Goal: Transaction & Acquisition: Purchase product/service

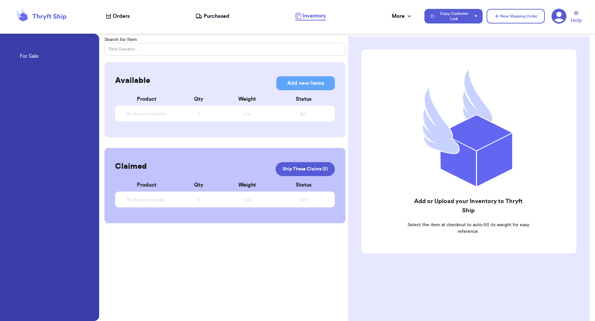
click at [118, 16] on span "Orders" at bounding box center [121, 16] width 17 height 8
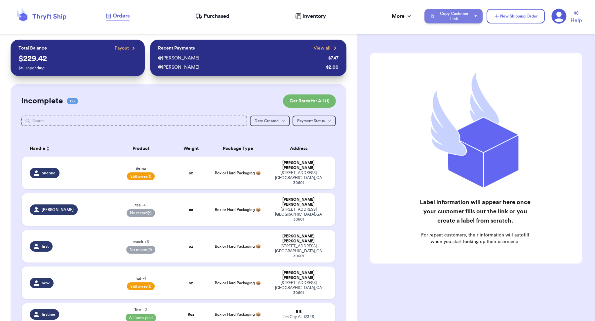
click at [460, 14] on button "Copy Customer Link" at bounding box center [453, 16] width 58 height 15
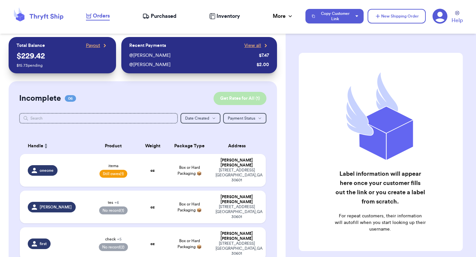
scroll to position [1, 0]
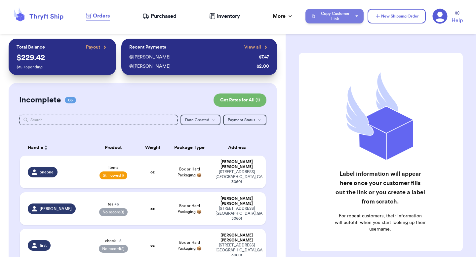
click at [347, 21] on button "Copy Customer Link" at bounding box center [334, 16] width 58 height 15
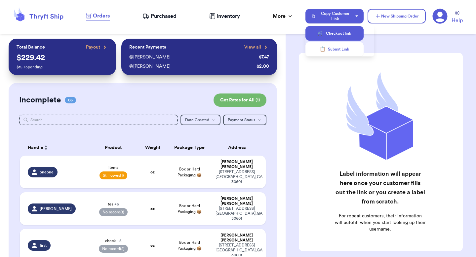
click at [343, 37] on button "🛒 Checkout link" at bounding box center [334, 33] width 58 height 15
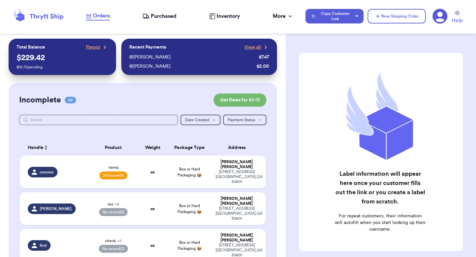
click at [297, 18] on div "Orders Purchased Inventory More Stats Completed Orders Payments Payouts" at bounding box center [192, 16] width 213 height 9
click at [438, 19] on icon at bounding box center [439, 16] width 15 height 15
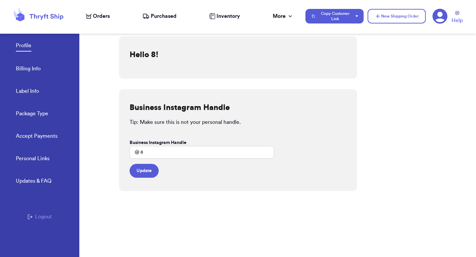
scroll to position [11, 0]
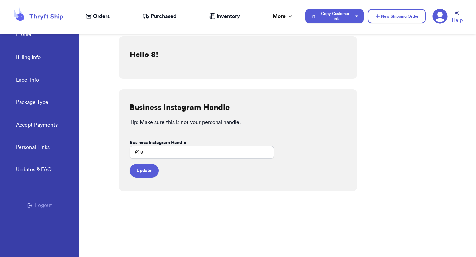
click at [31, 82] on link "Label Info" at bounding box center [27, 80] width 23 height 9
select select "GA"
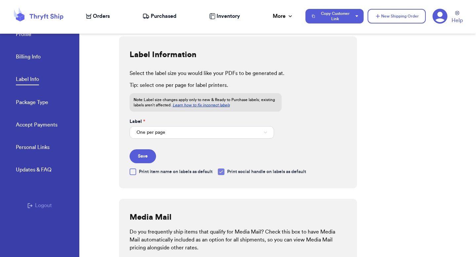
click at [30, 59] on link "Billing Info" at bounding box center [28, 57] width 25 height 9
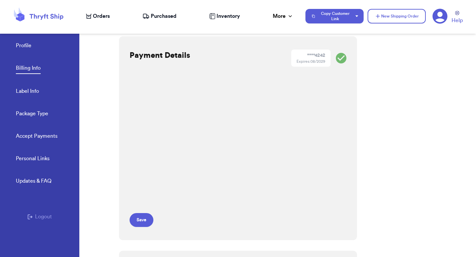
click at [27, 117] on link "Package Type" at bounding box center [32, 114] width 32 height 9
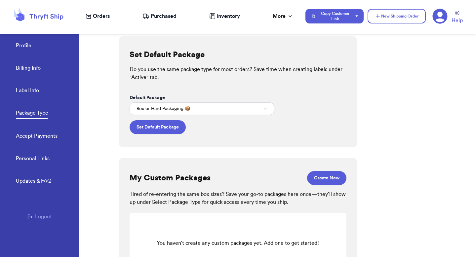
click at [31, 141] on div "Profile Billing Info Label Info Package Type Accept Payments" at bounding box center [47, 89] width 63 height 132
click at [32, 133] on link "Accept Payments" at bounding box center [37, 136] width 42 height 9
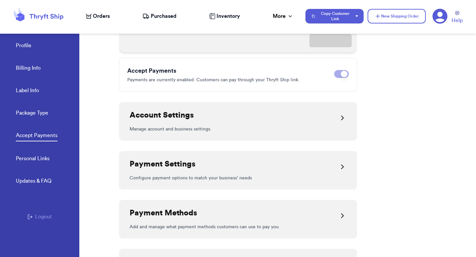
scroll to position [143, 0]
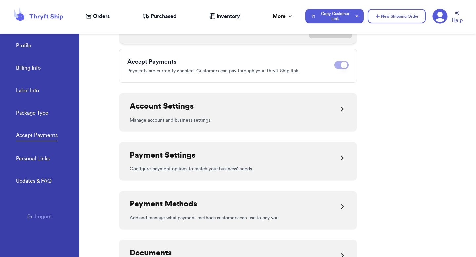
click at [181, 113] on div "Account Settings" at bounding box center [162, 109] width 64 height 16
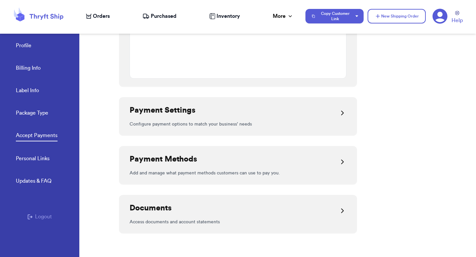
click at [181, 113] on h2 "Payment Settings" at bounding box center [163, 110] width 66 height 11
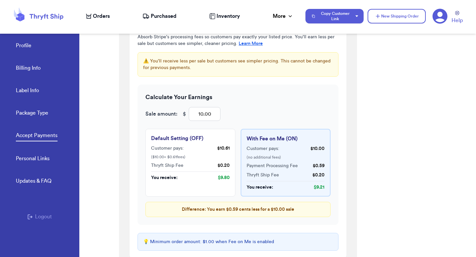
scroll to position [840, 0]
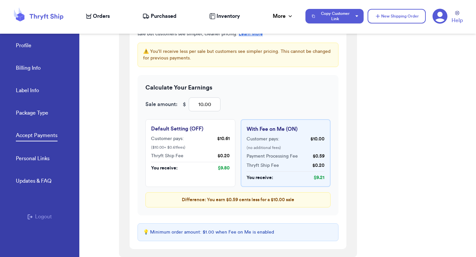
click at [185, 145] on div "($ 10.00 + $ 0.61 fees)" at bounding box center [190, 147] width 79 height 5
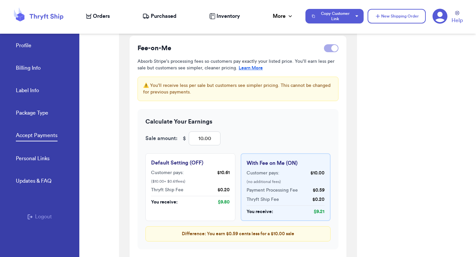
scroll to position [773, 0]
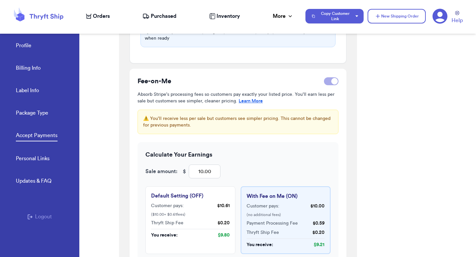
click at [333, 82] on div at bounding box center [334, 81] width 7 height 7
click at [324, 82] on input "checkbox" at bounding box center [324, 81] width 0 height 0
checkbox input "false"
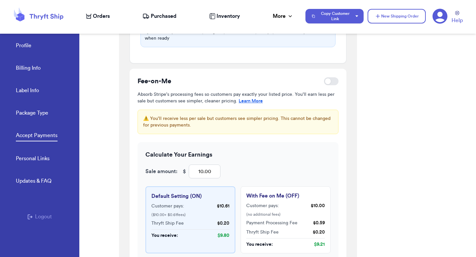
click at [104, 20] on nav "Orders Purchased Inventory More Stats Completed Orders Payments Payouts Copy Cu…" at bounding box center [277, 16] width 397 height 22
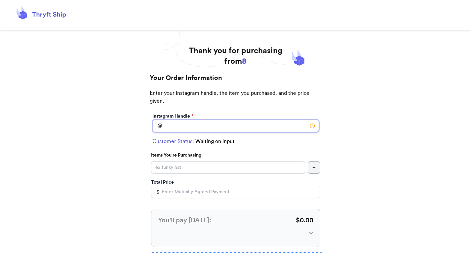
click at [267, 125] on input "Instagram Handle *" at bounding box center [235, 126] width 167 height 13
type input "[PERSON_NAME]"
select select "GA"
type input "[GEOGRAPHIC_DATA]"
type input "30601"
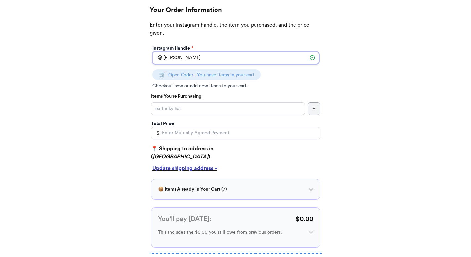
scroll to position [83, 0]
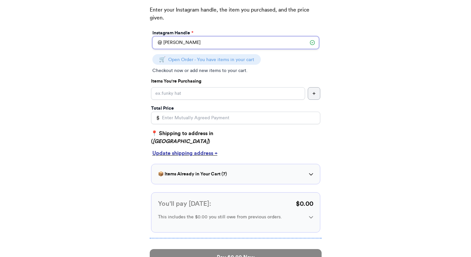
type input "[PERSON_NAME]"
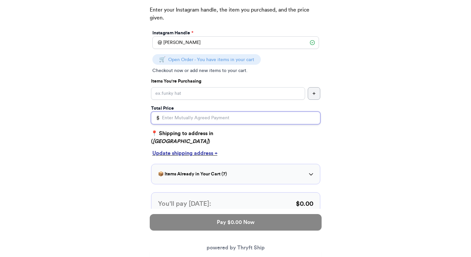
click at [243, 121] on input "Total Price" at bounding box center [235, 118] width 169 height 13
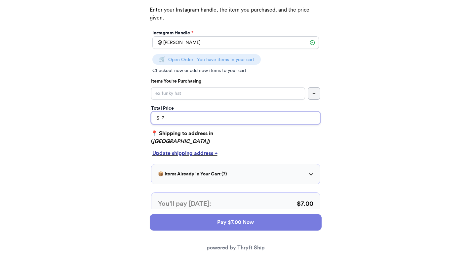
type input "7"
click at [229, 219] on button "Pay $7.00 Now" at bounding box center [236, 222] width 172 height 17
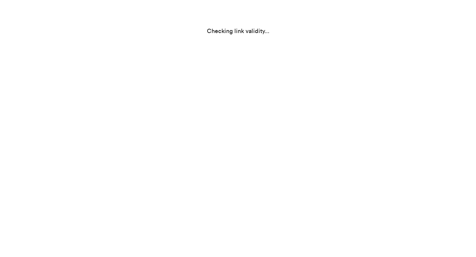
scroll to position [0, 0]
select select "GA"
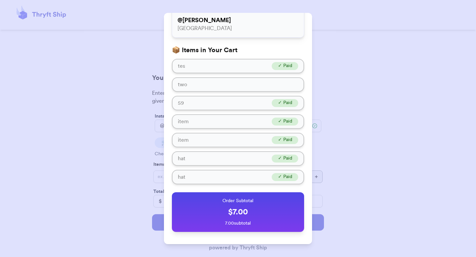
scroll to position [54, 0]
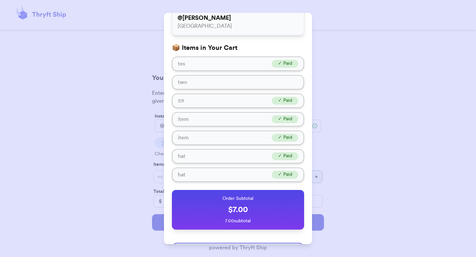
click at [348, 147] on div "Review Your Order 📍 Shipping Information @ valeria athens, GA, 30601 📦 Items in…" at bounding box center [238, 128] width 476 height 257
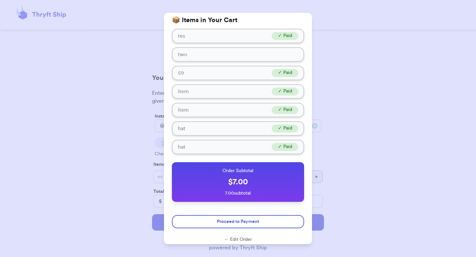
scroll to position [89, 0]
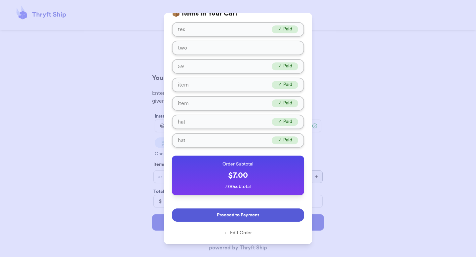
click at [257, 214] on button "Proceed to Payment" at bounding box center [238, 215] width 132 height 13
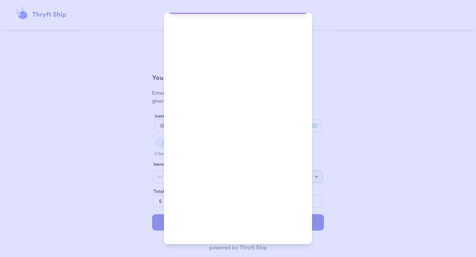
scroll to position [63, 0]
type input "valeria@thryftship.com"
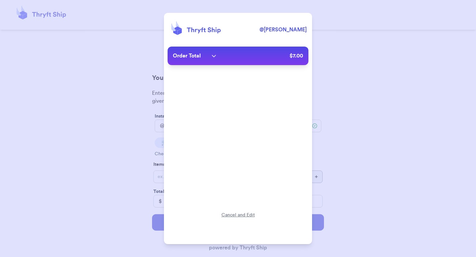
scroll to position [0, 0]
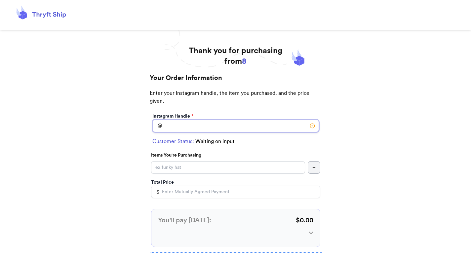
click at [183, 127] on input "Instagram Handle *" at bounding box center [235, 126] width 167 height 13
type input "[PERSON_NAME]"
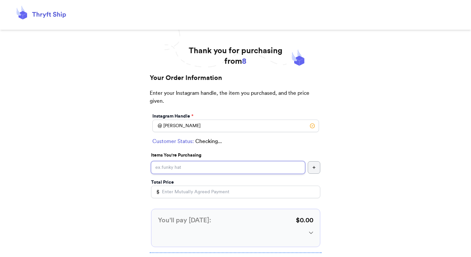
type input "8"
select select "GA"
type input "[GEOGRAPHIC_DATA]"
type input "30601"
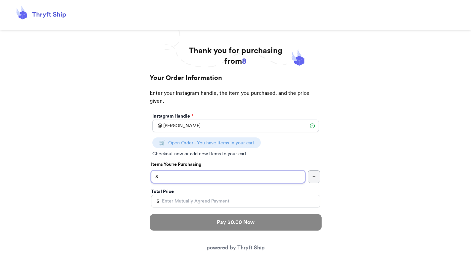
type input "8"
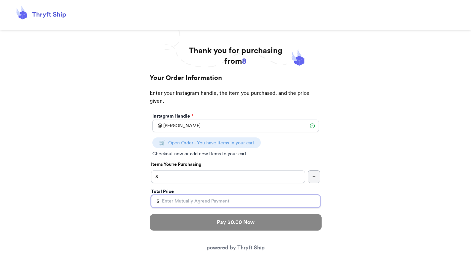
click at [181, 197] on input "Total Price" at bounding box center [235, 201] width 169 height 13
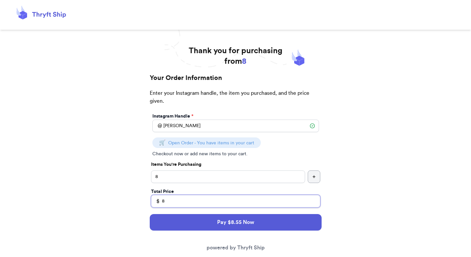
type input "8"
click at [197, 231] on div "Pay $8.55 Now powered by Thryft Ship" at bounding box center [236, 233] width 172 height 48
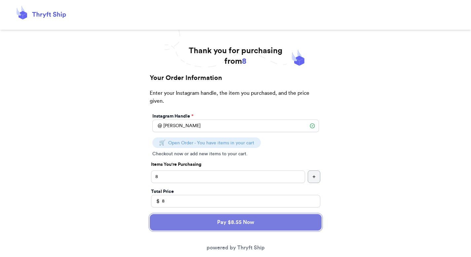
click at [200, 225] on button "Pay $8.55 Now" at bounding box center [236, 222] width 172 height 17
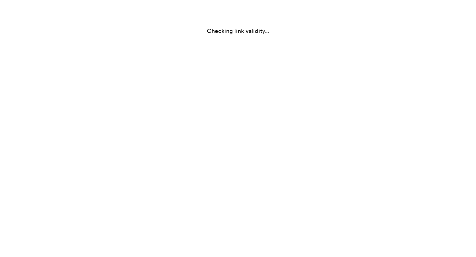
select select "GA"
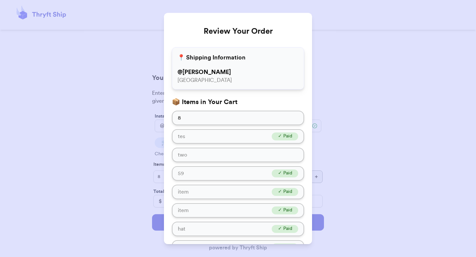
scroll to position [107, 0]
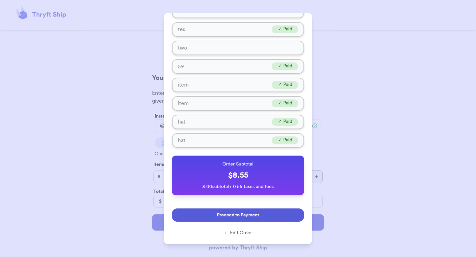
click at [221, 217] on span "Proceed to Payment" at bounding box center [238, 215] width 42 height 7
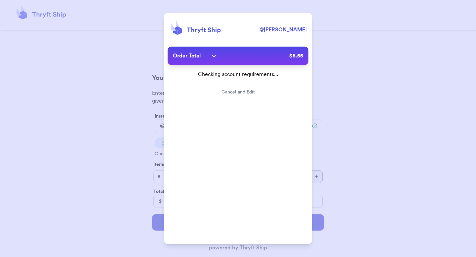
scroll to position [0, 0]
type input "[EMAIL_ADDRESS][DOMAIN_NAME]"
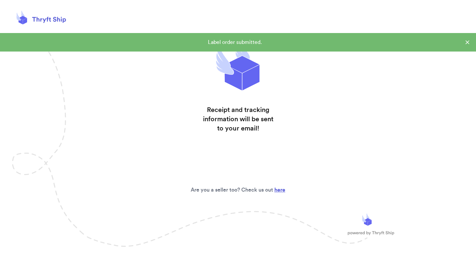
click at [467, 40] on icon at bounding box center [467, 42] width 7 height 7
